Goal: Navigation & Orientation: Find specific page/section

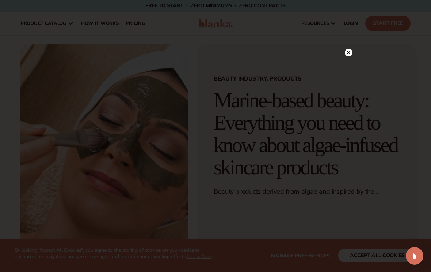
click at [350, 56] on circle at bounding box center [349, 53] width 8 height 8
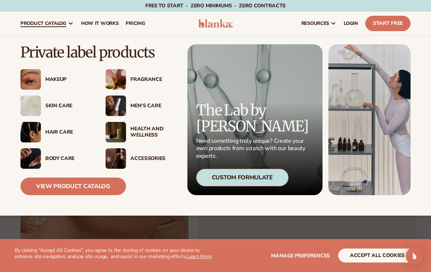
click at [38, 102] on img at bounding box center [30, 105] width 20 height 20
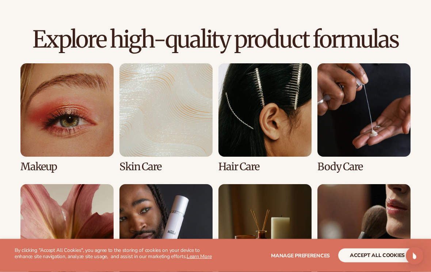
scroll to position [482, 0]
click at [181, 112] on link "2 / 8" at bounding box center [166, 117] width 93 height 109
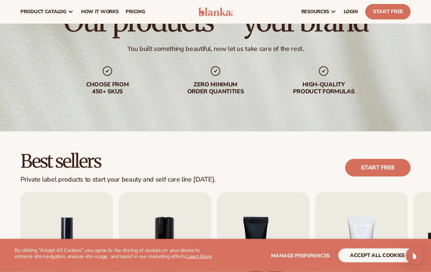
scroll to position [35, 0]
